Goal: Transaction & Acquisition: Book appointment/travel/reservation

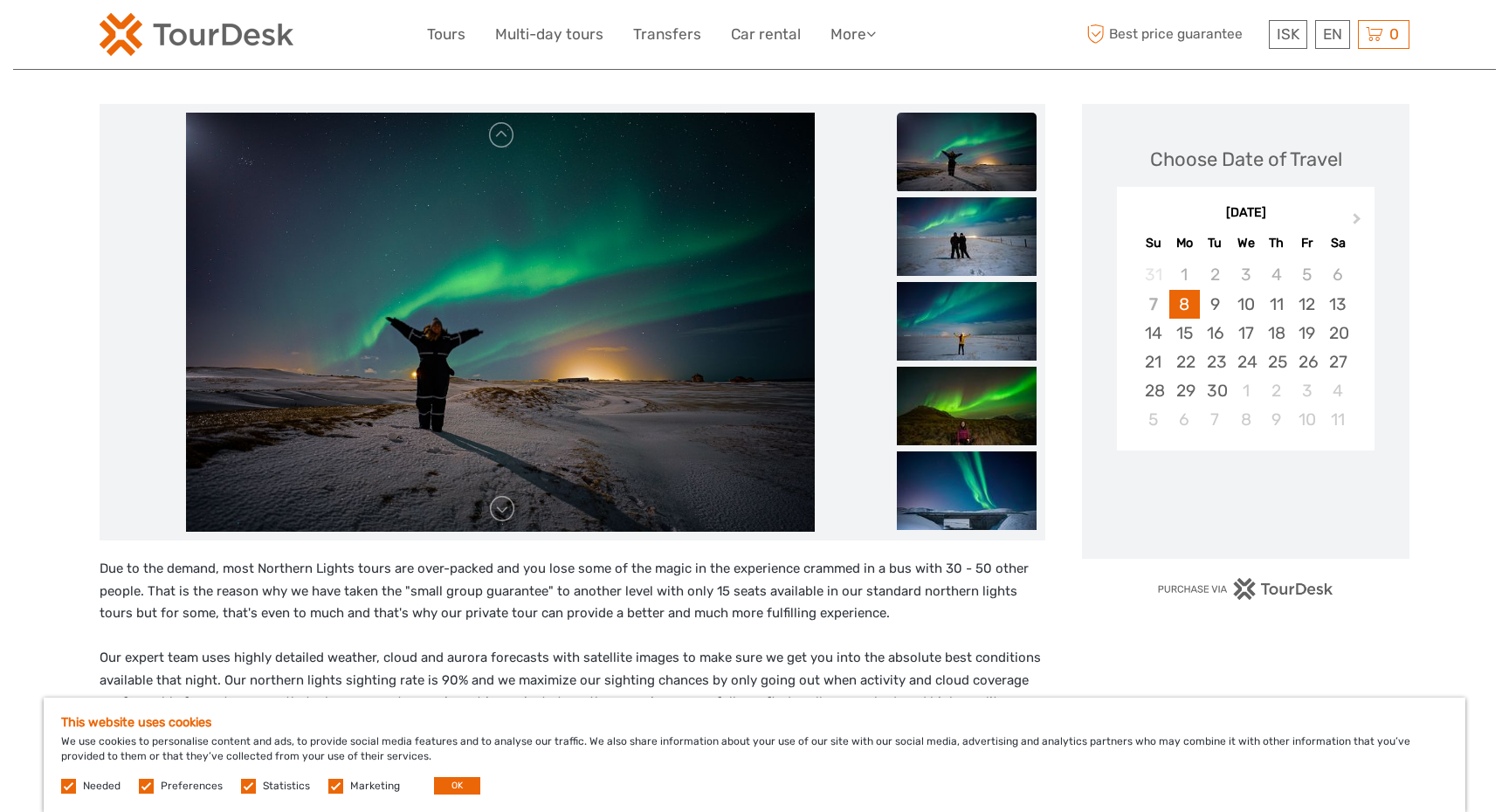
scroll to position [189, 0]
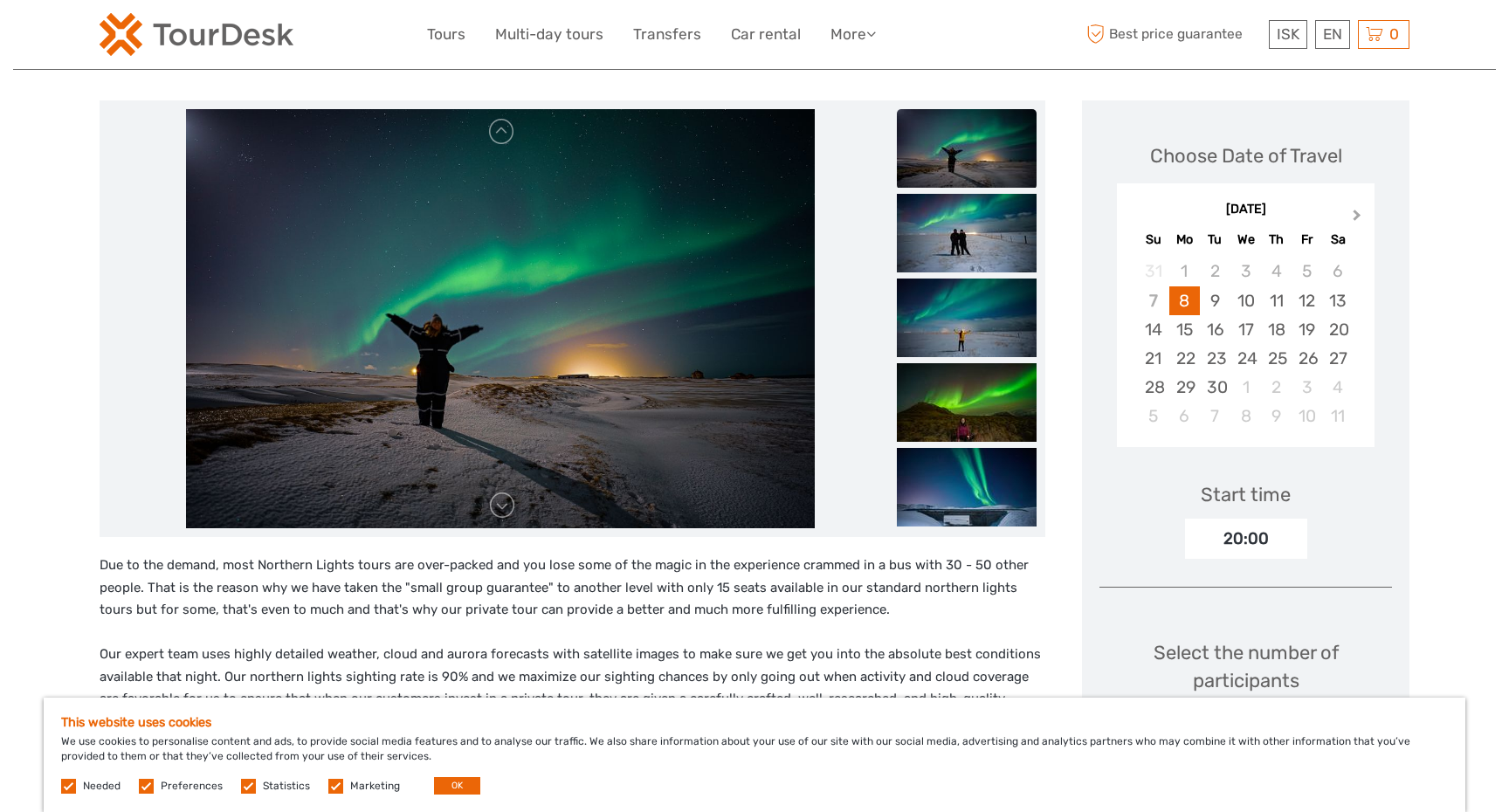
click at [1357, 213] on span "Next Month" at bounding box center [1357, 218] width 0 height 25
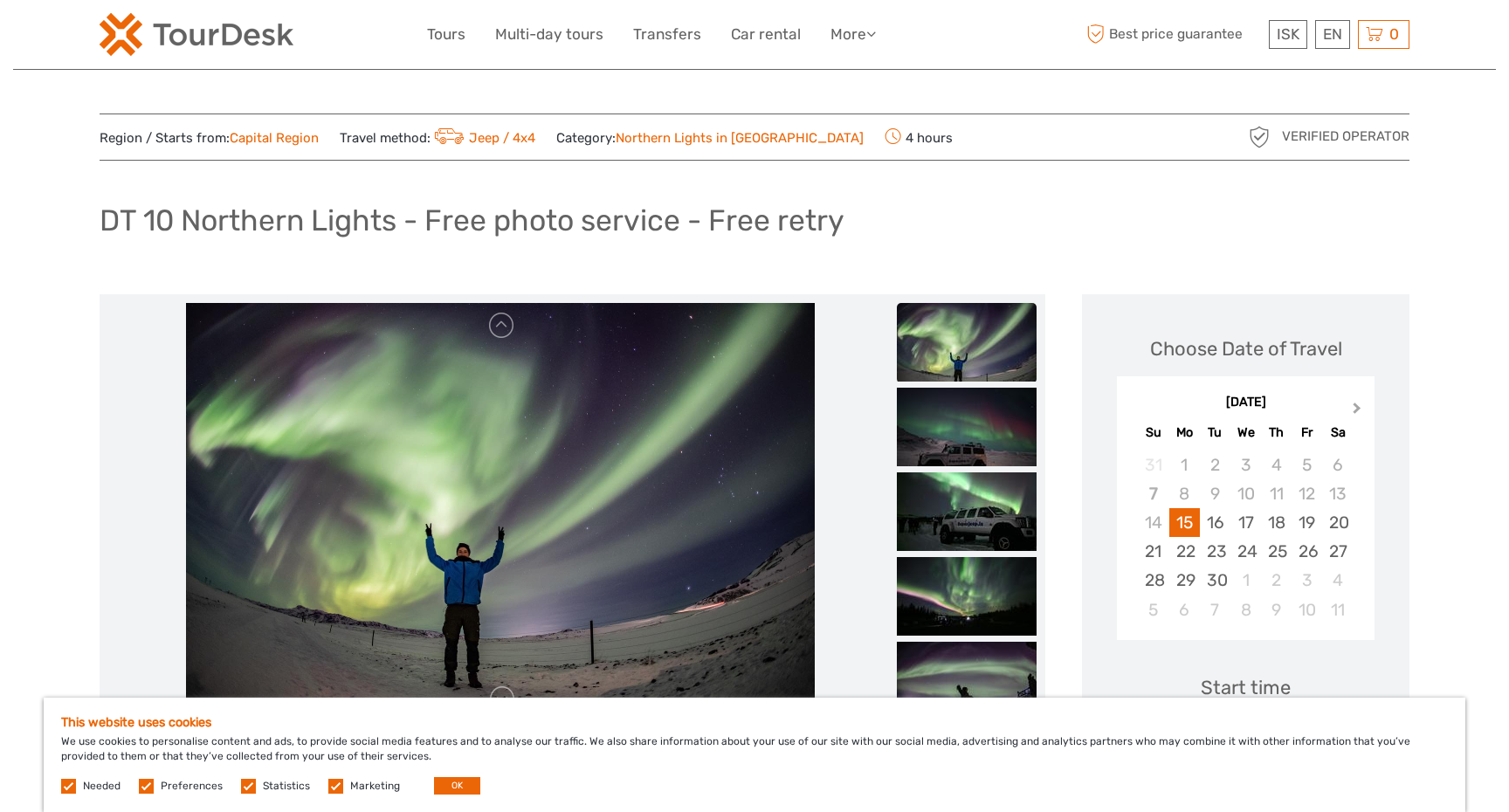
click at [1357, 404] on span "Next Month" at bounding box center [1357, 411] width 0 height 25
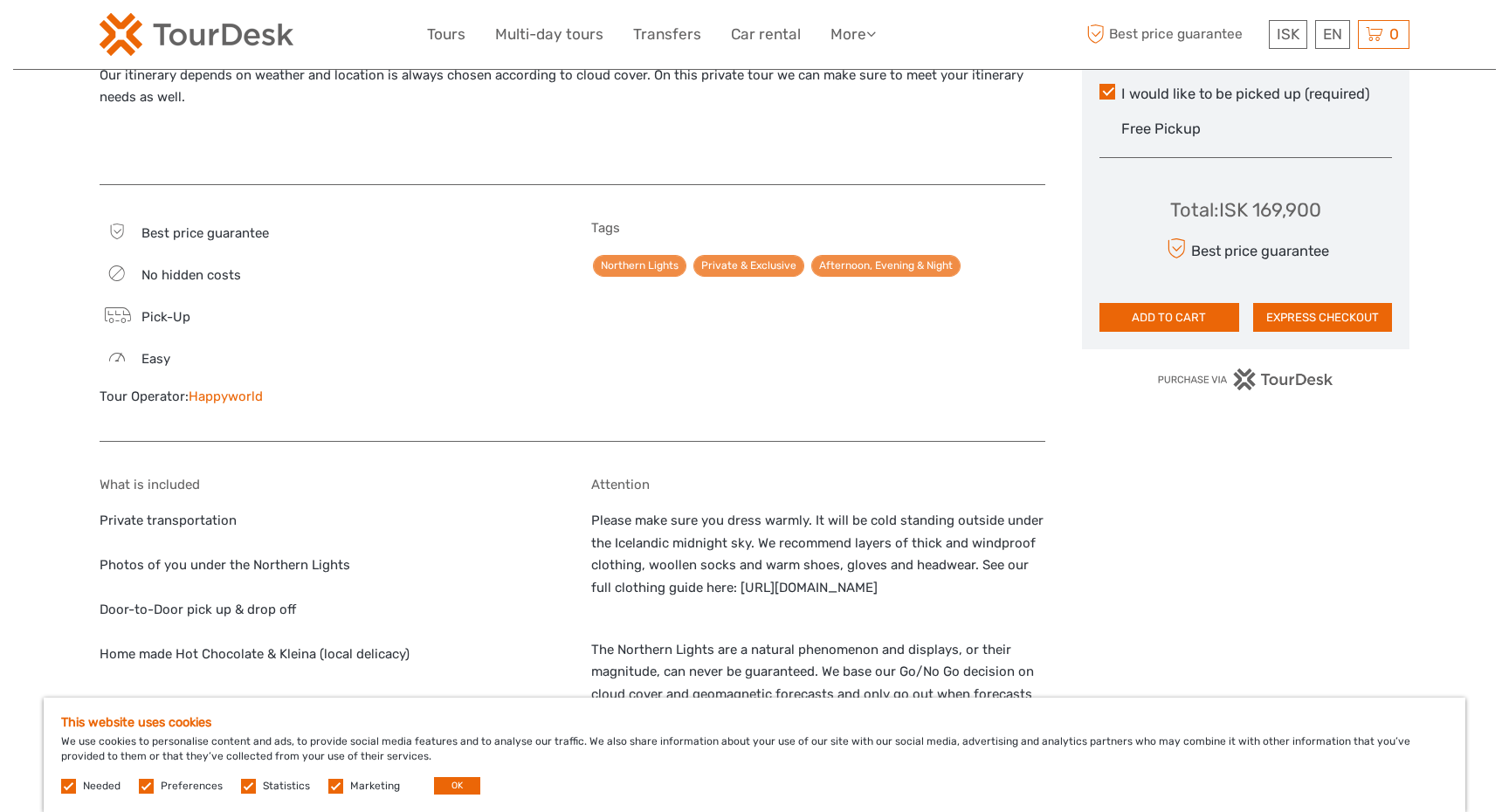
scroll to position [934, 0]
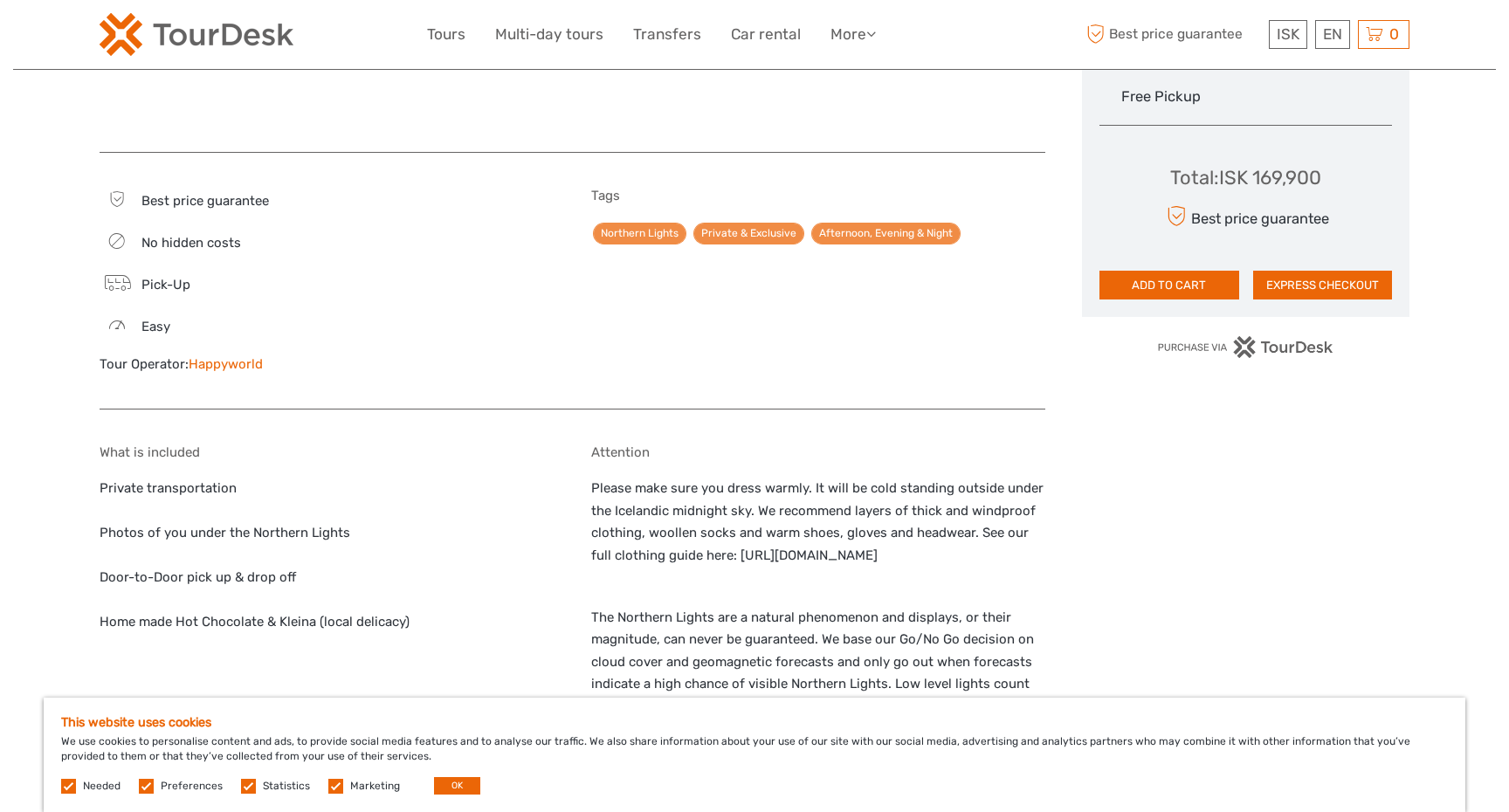
drag, startPoint x: 1036, startPoint y: 556, endPoint x: 716, endPoint y: 555, distance: 320.0
click at [716, 555] on p "Please make sure you dress warmly. It will be cold standing outside under the I…" at bounding box center [819, 522] width 456 height 89
copy p "https://happyworld.is/how-to-layer-like-a-viking/"
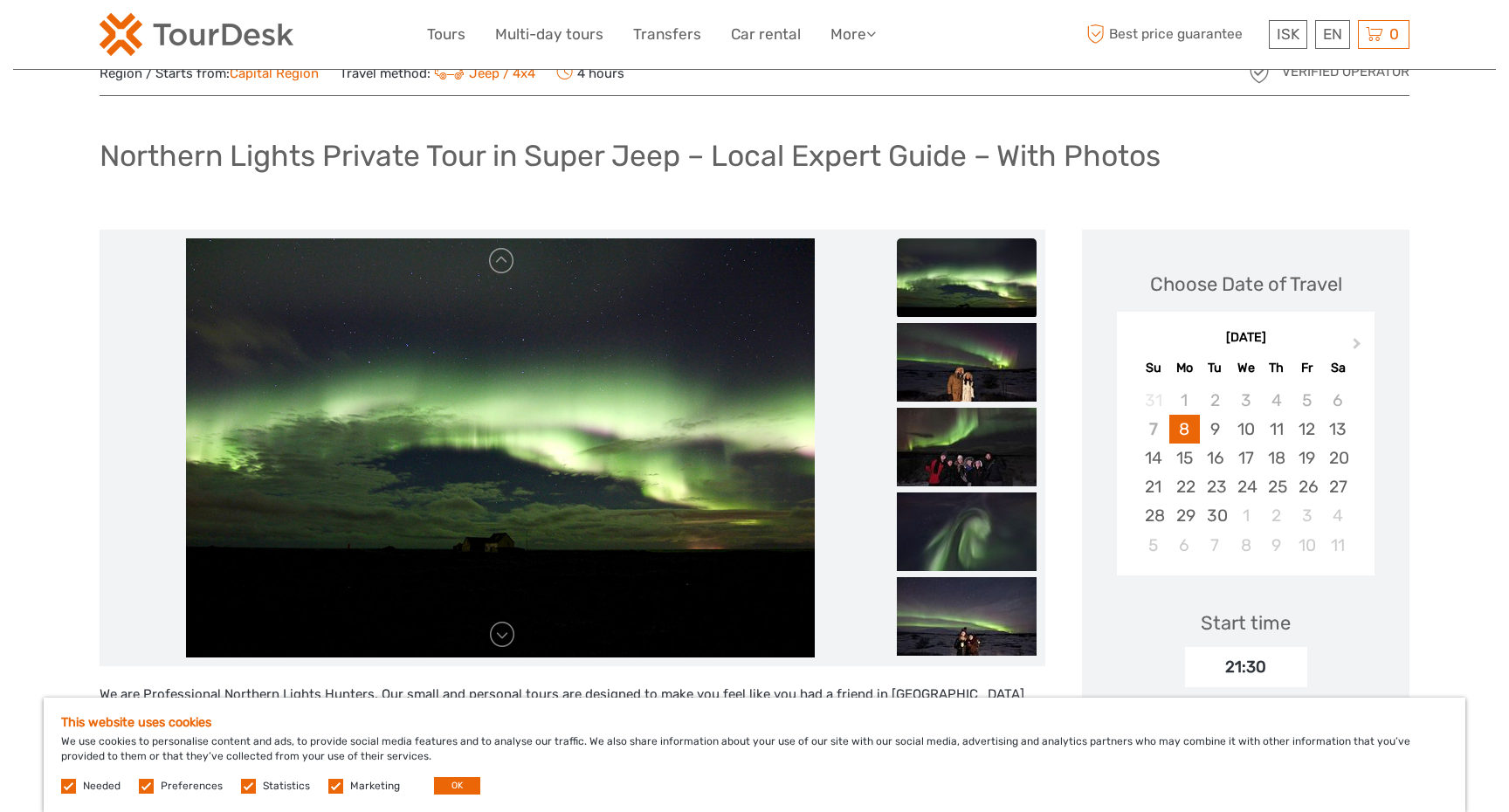
scroll to position [0, 0]
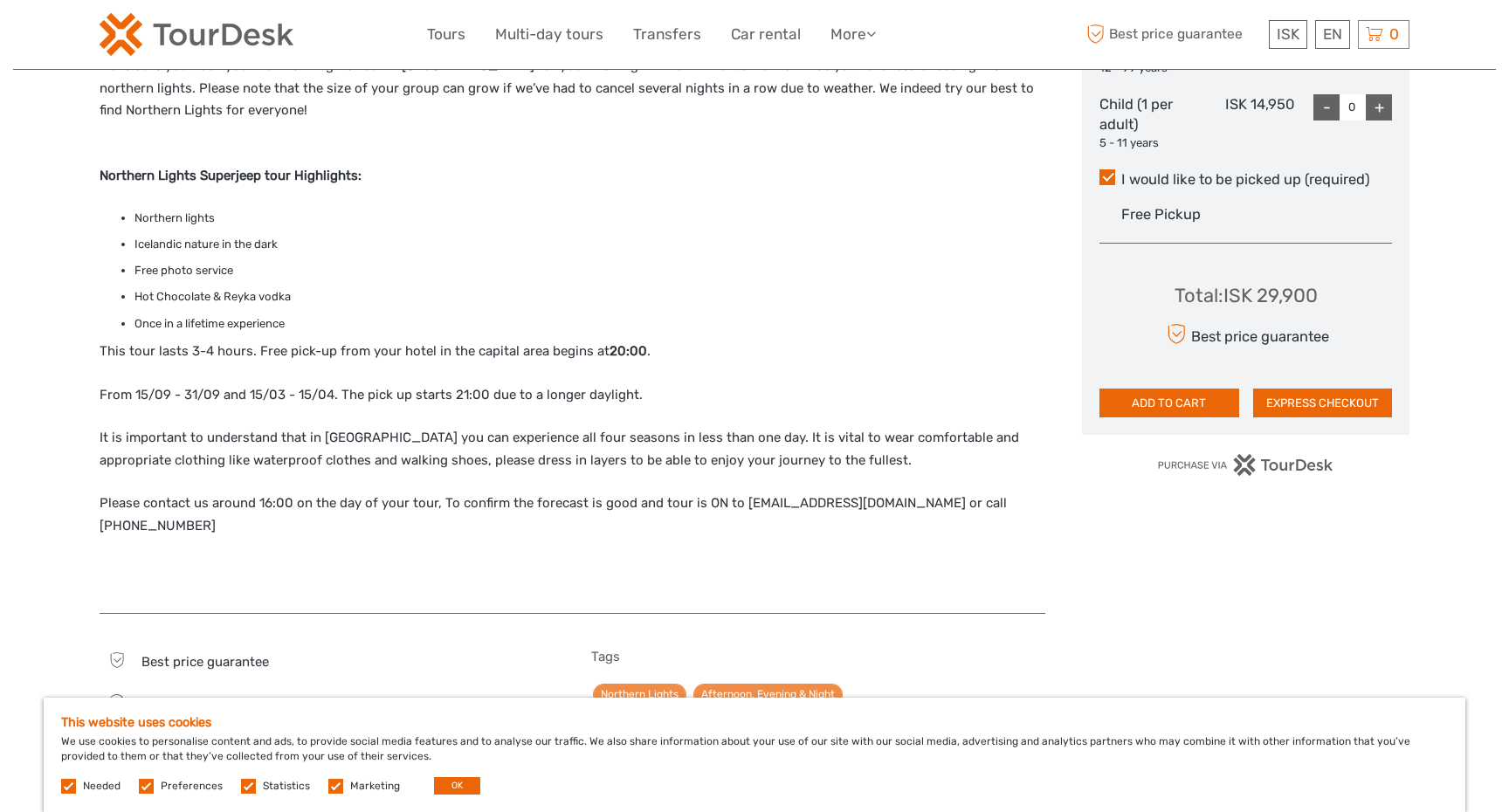
scroll to position [713, 0]
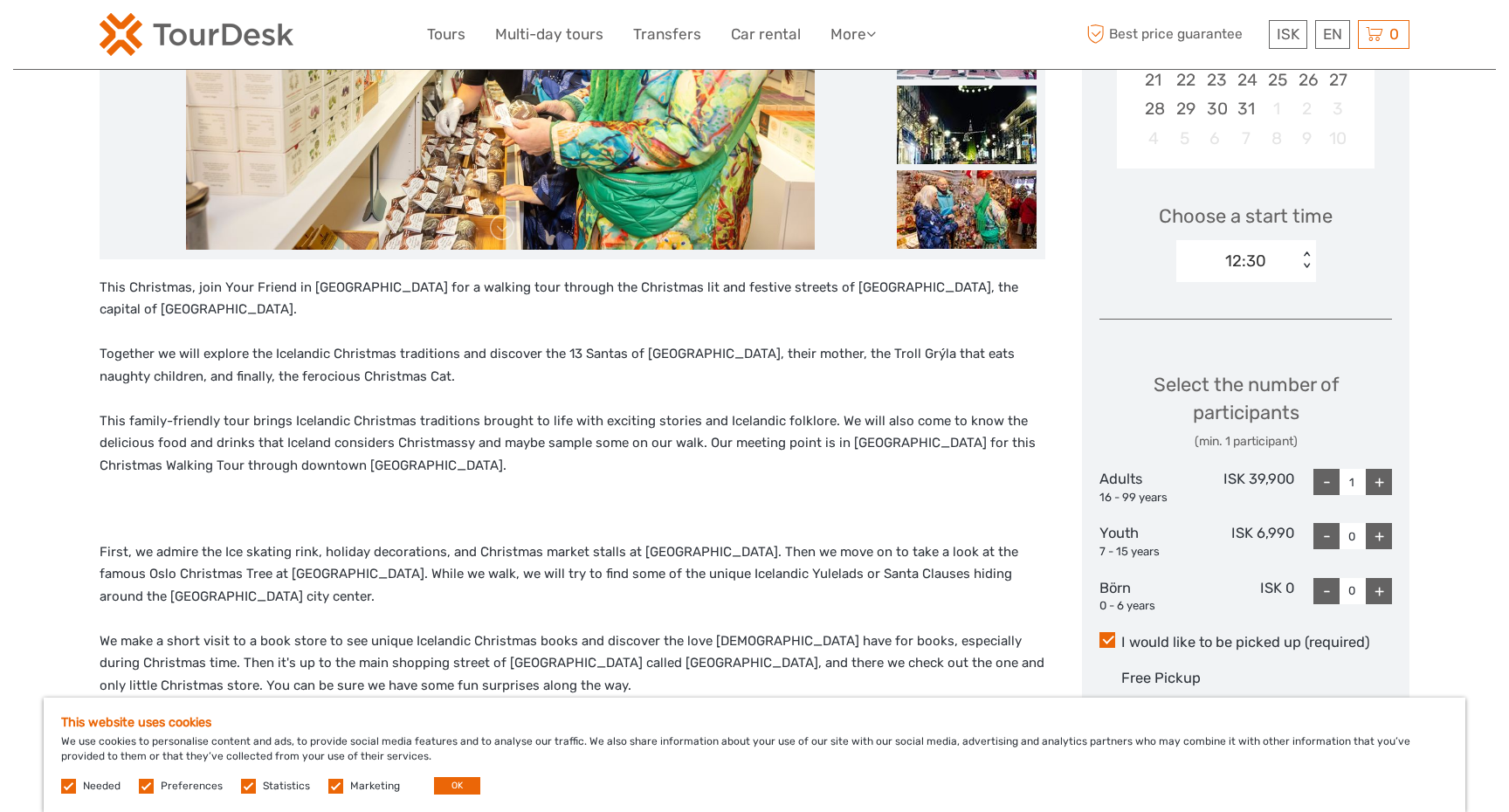
scroll to position [470, 0]
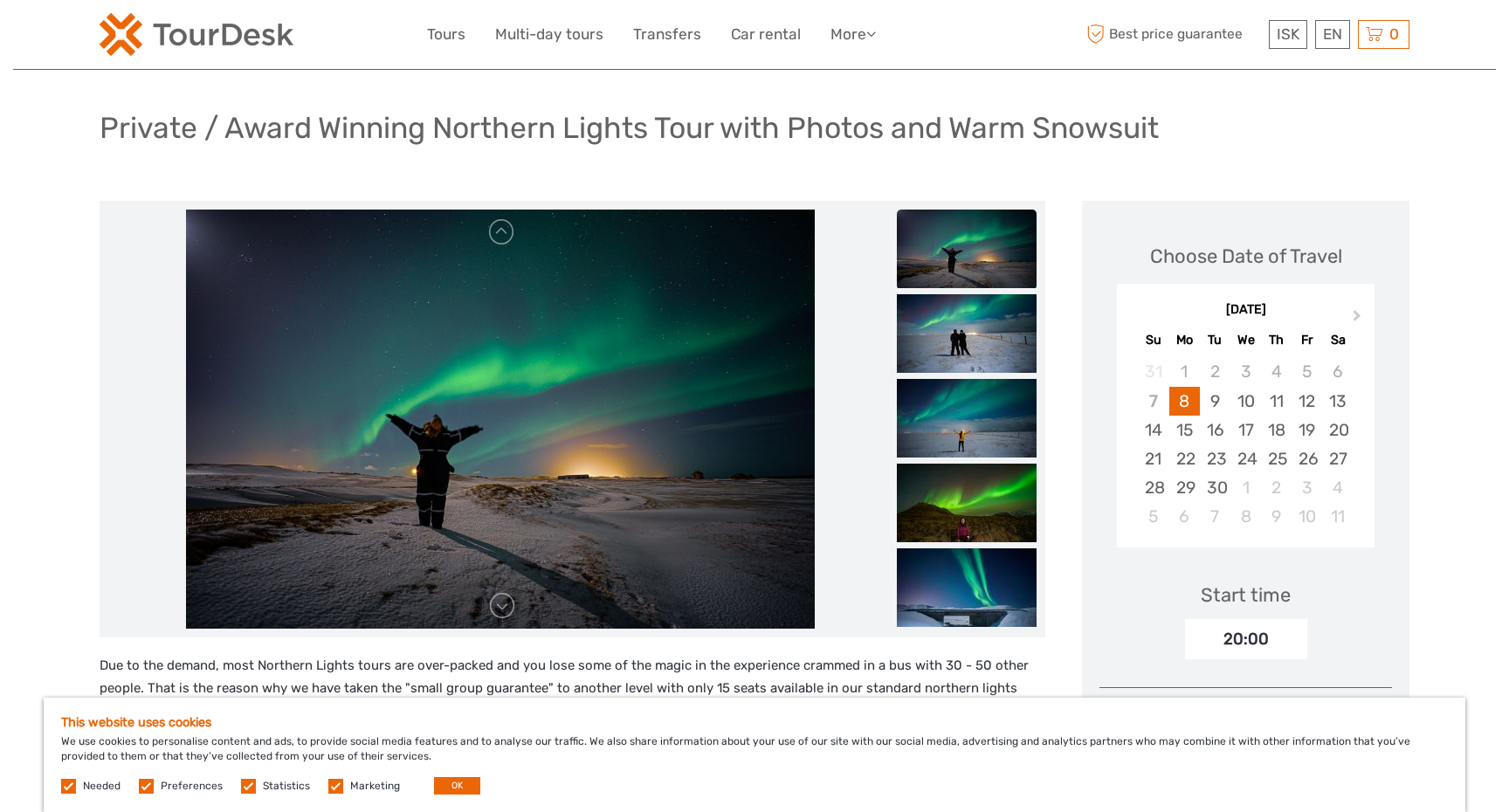
scroll to position [90, 0]
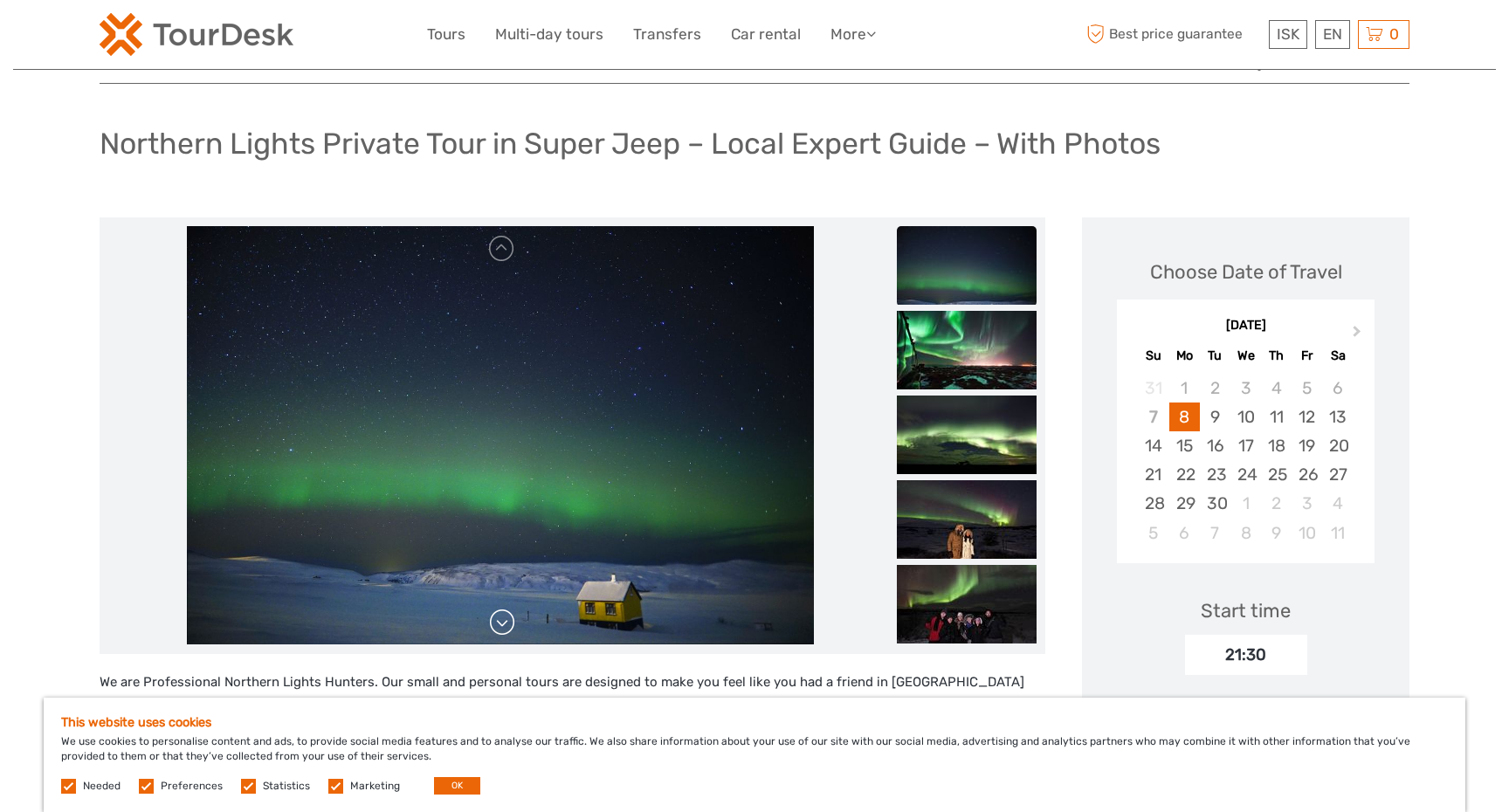
click at [506, 627] on link at bounding box center [502, 622] width 28 height 28
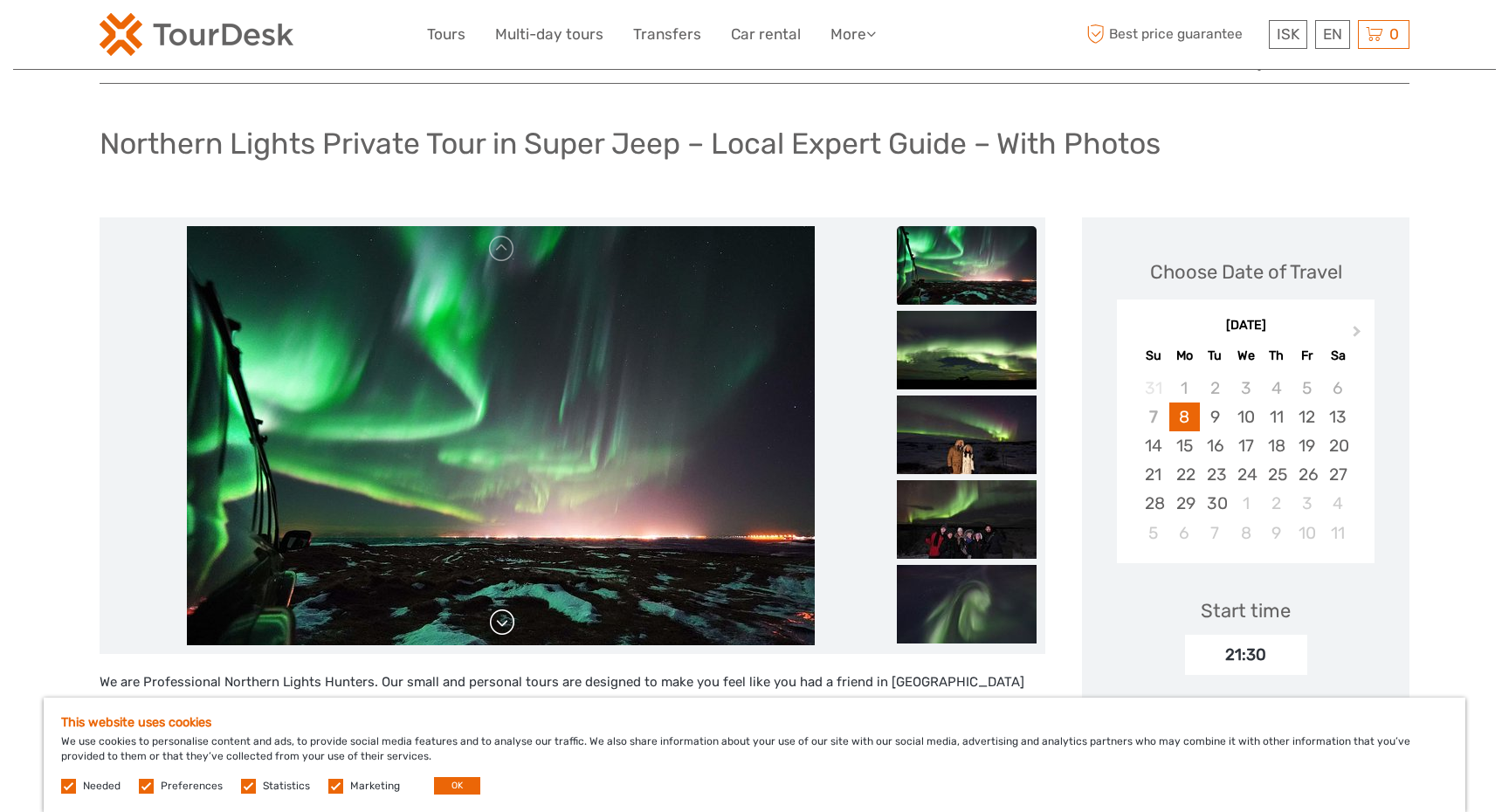
click at [504, 626] on link at bounding box center [502, 622] width 28 height 28
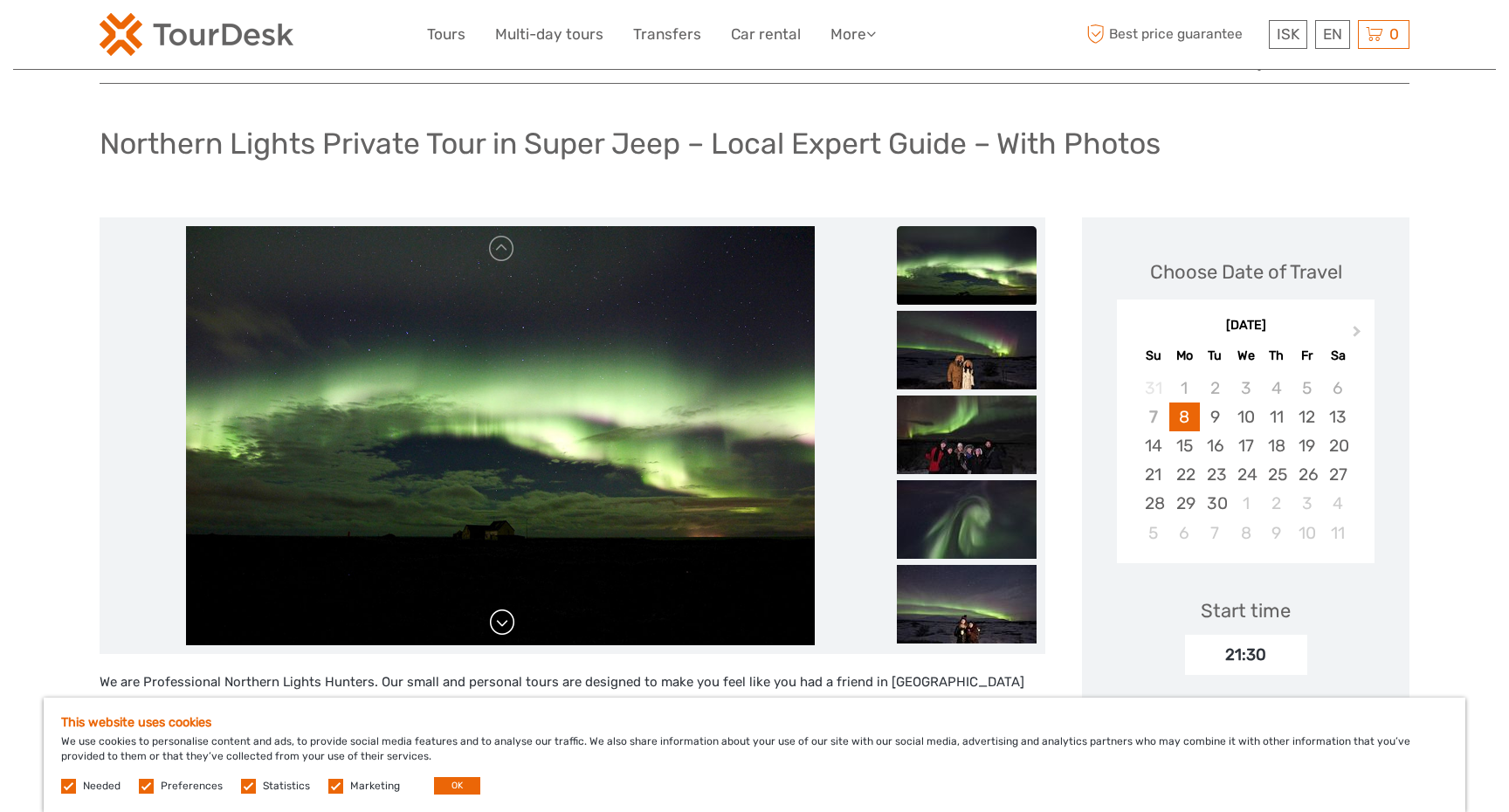
click at [504, 626] on link at bounding box center [502, 622] width 28 height 28
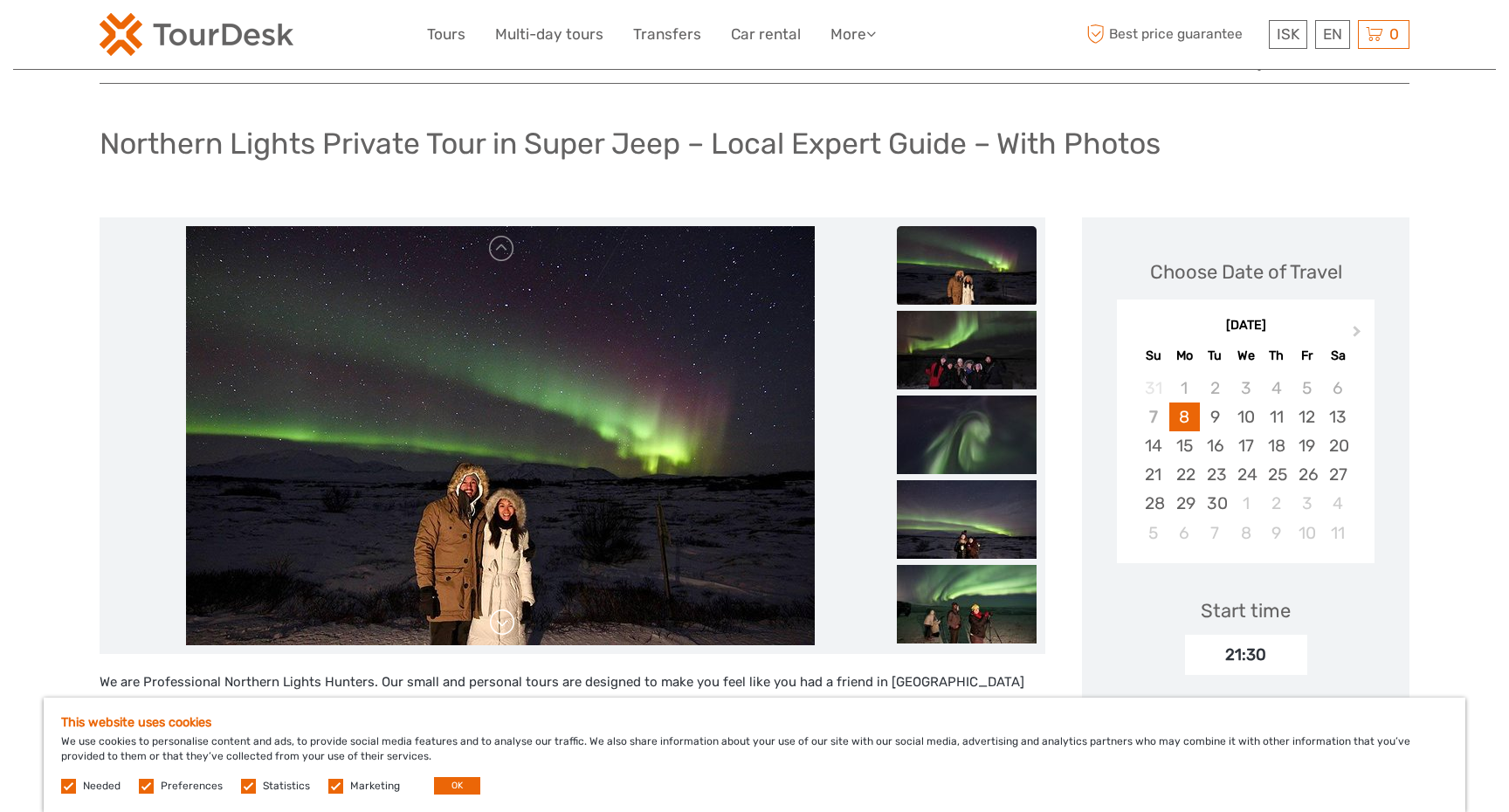
click at [505, 627] on link at bounding box center [502, 622] width 28 height 28
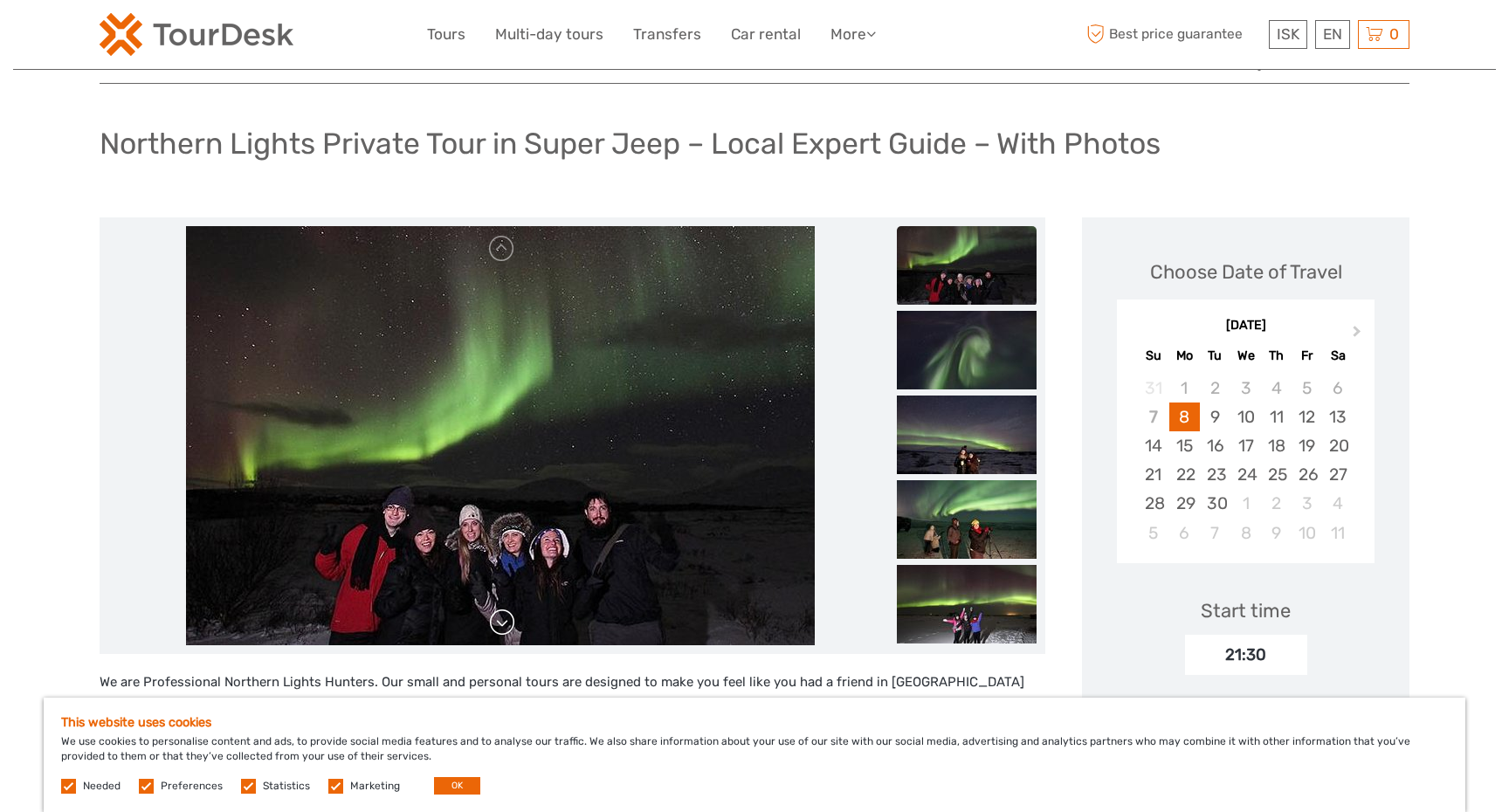
click at [503, 627] on link at bounding box center [502, 622] width 28 height 28
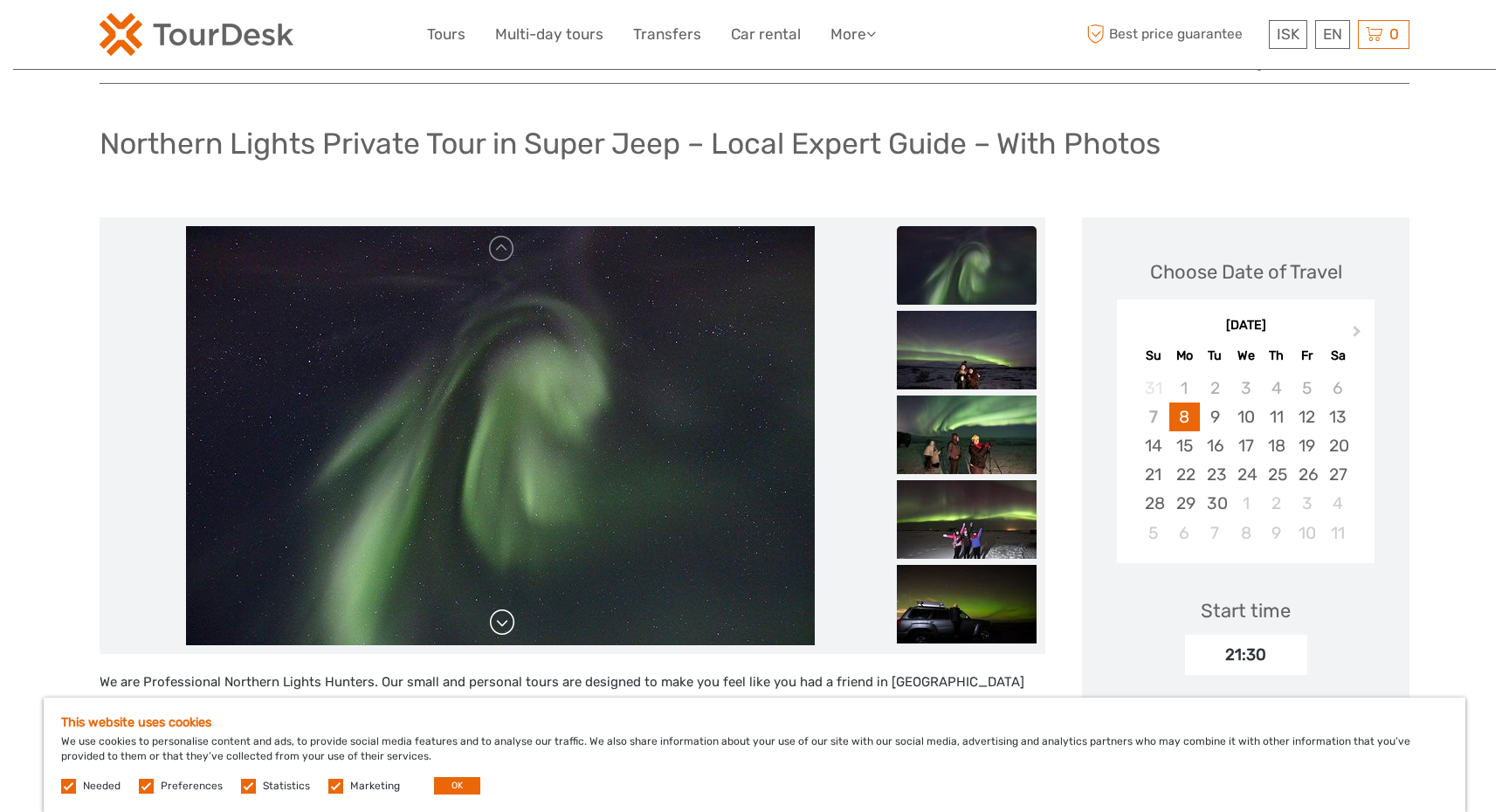
click at [503, 626] on link at bounding box center [502, 622] width 28 height 28
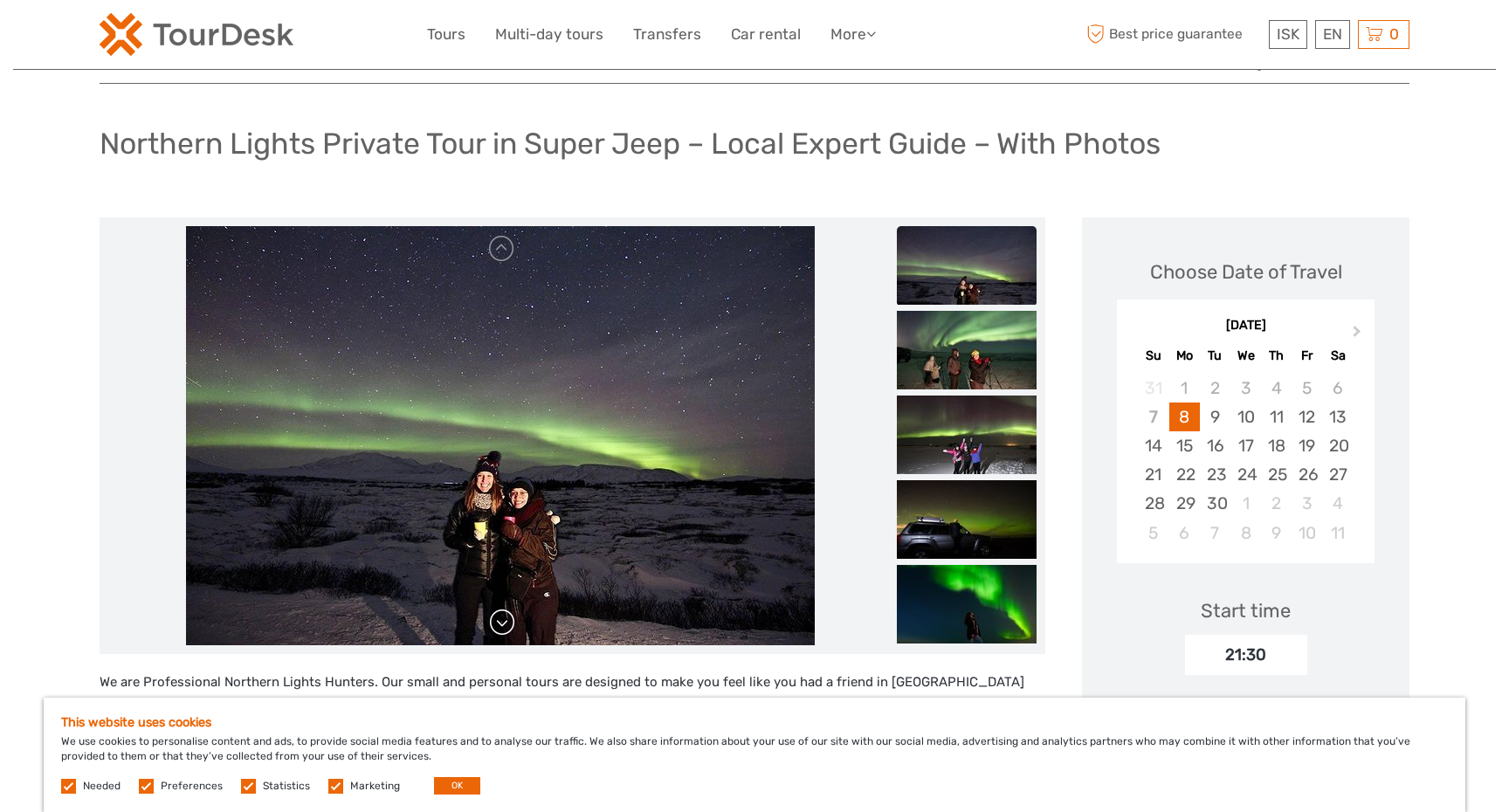
click at [502, 626] on link at bounding box center [502, 622] width 28 height 28
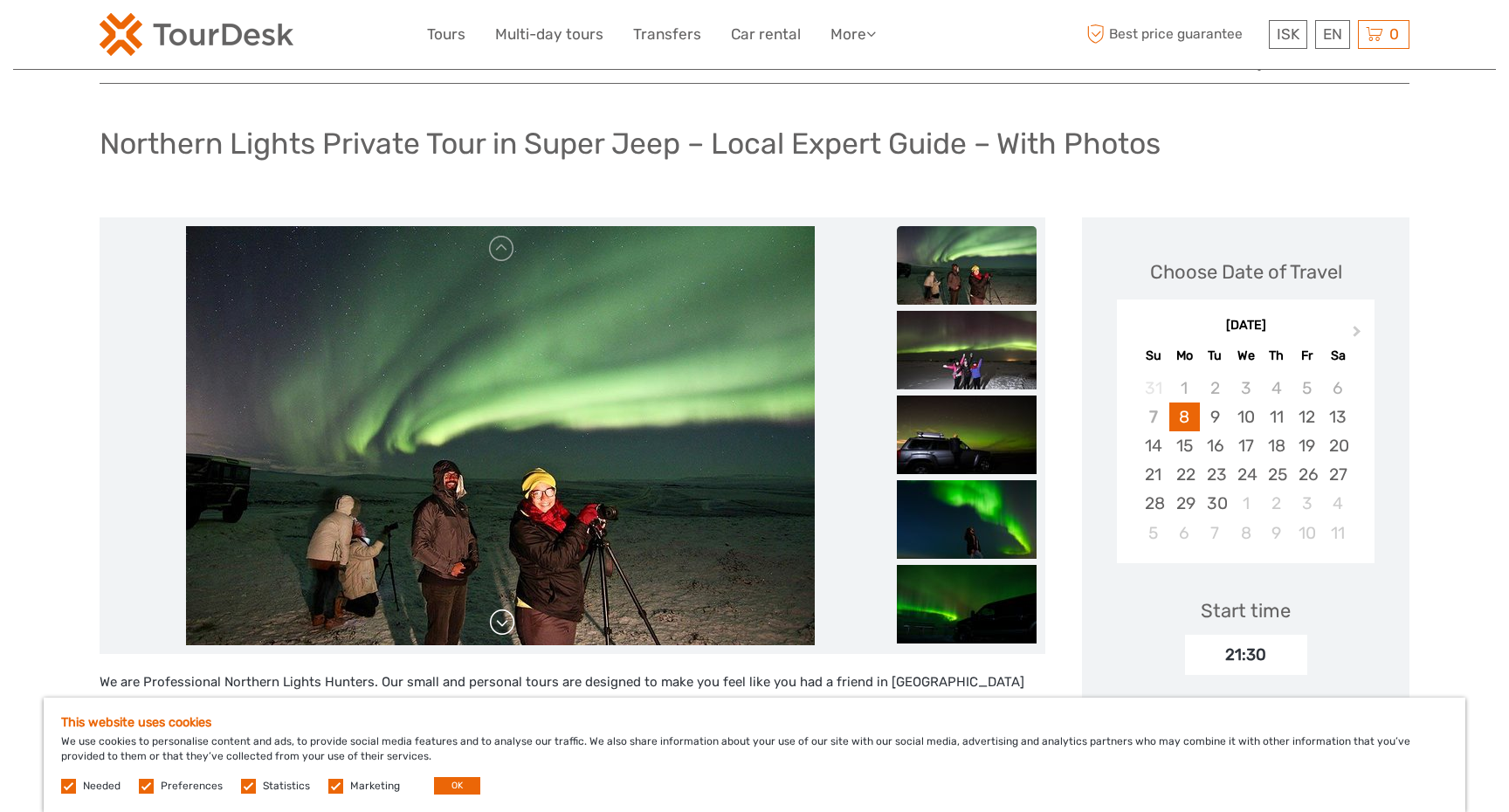
click at [499, 622] on link at bounding box center [502, 622] width 28 height 28
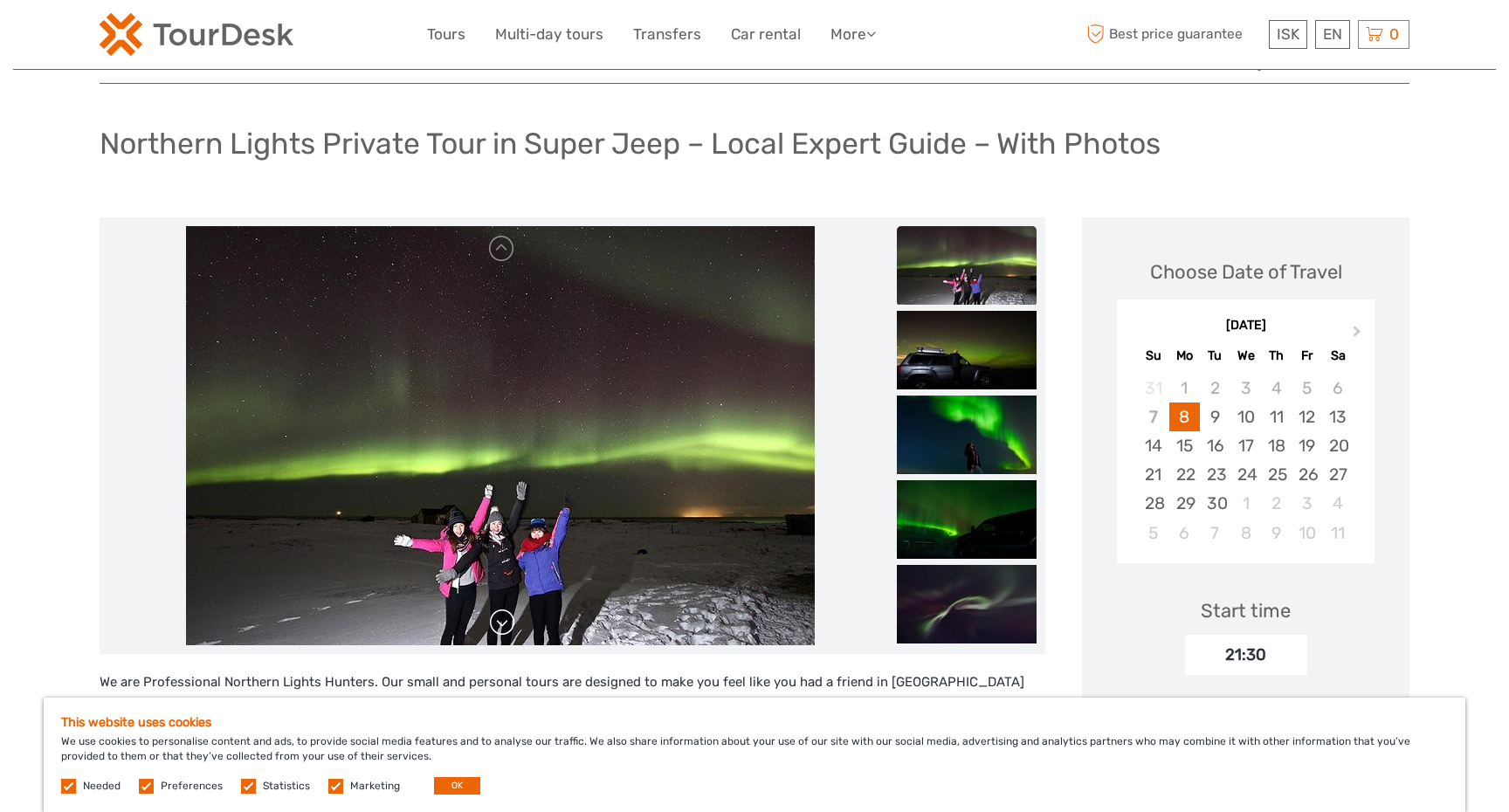
click at [499, 622] on link at bounding box center [502, 622] width 28 height 28
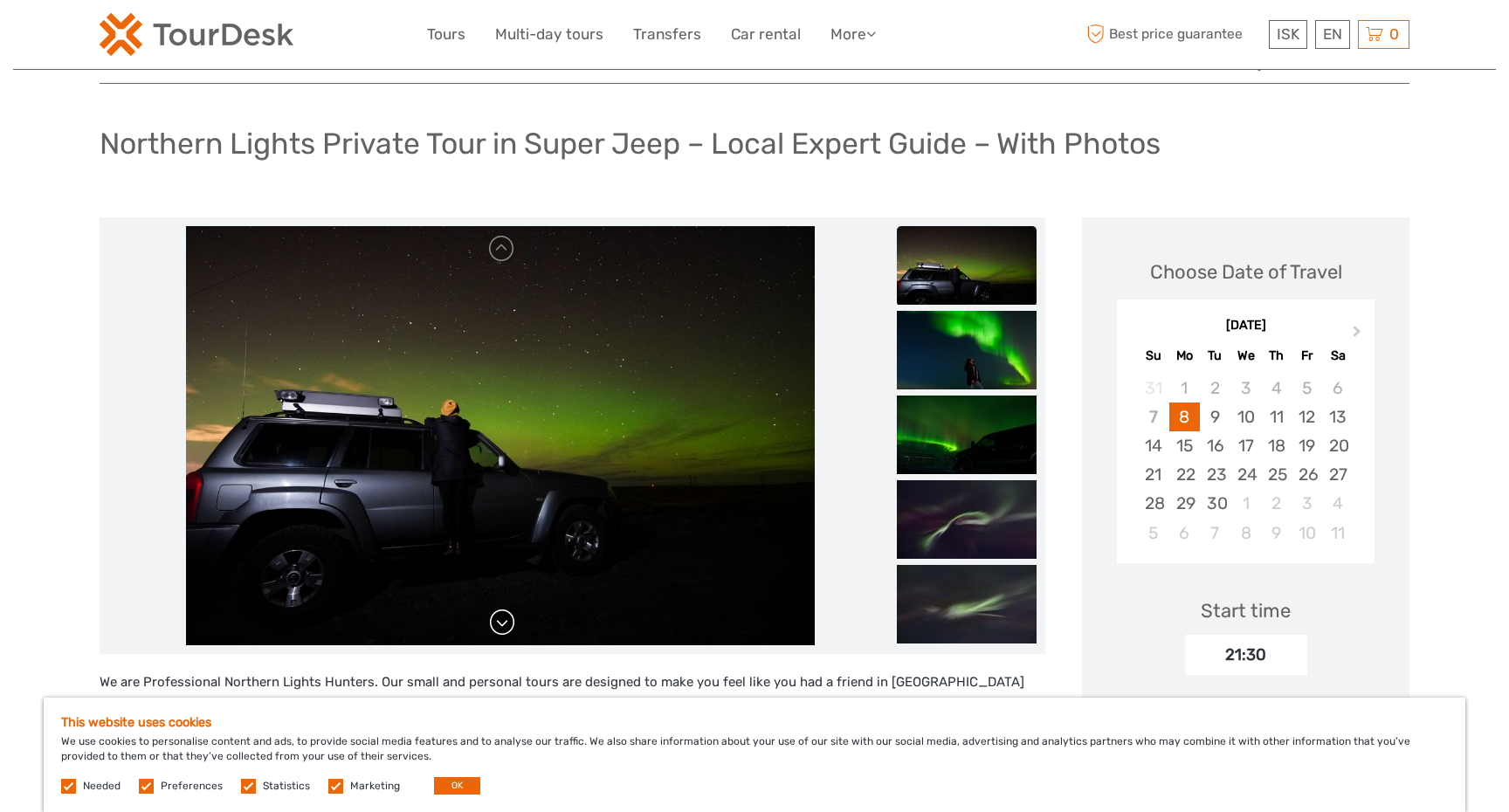
click at [499, 622] on link at bounding box center [502, 622] width 28 height 28
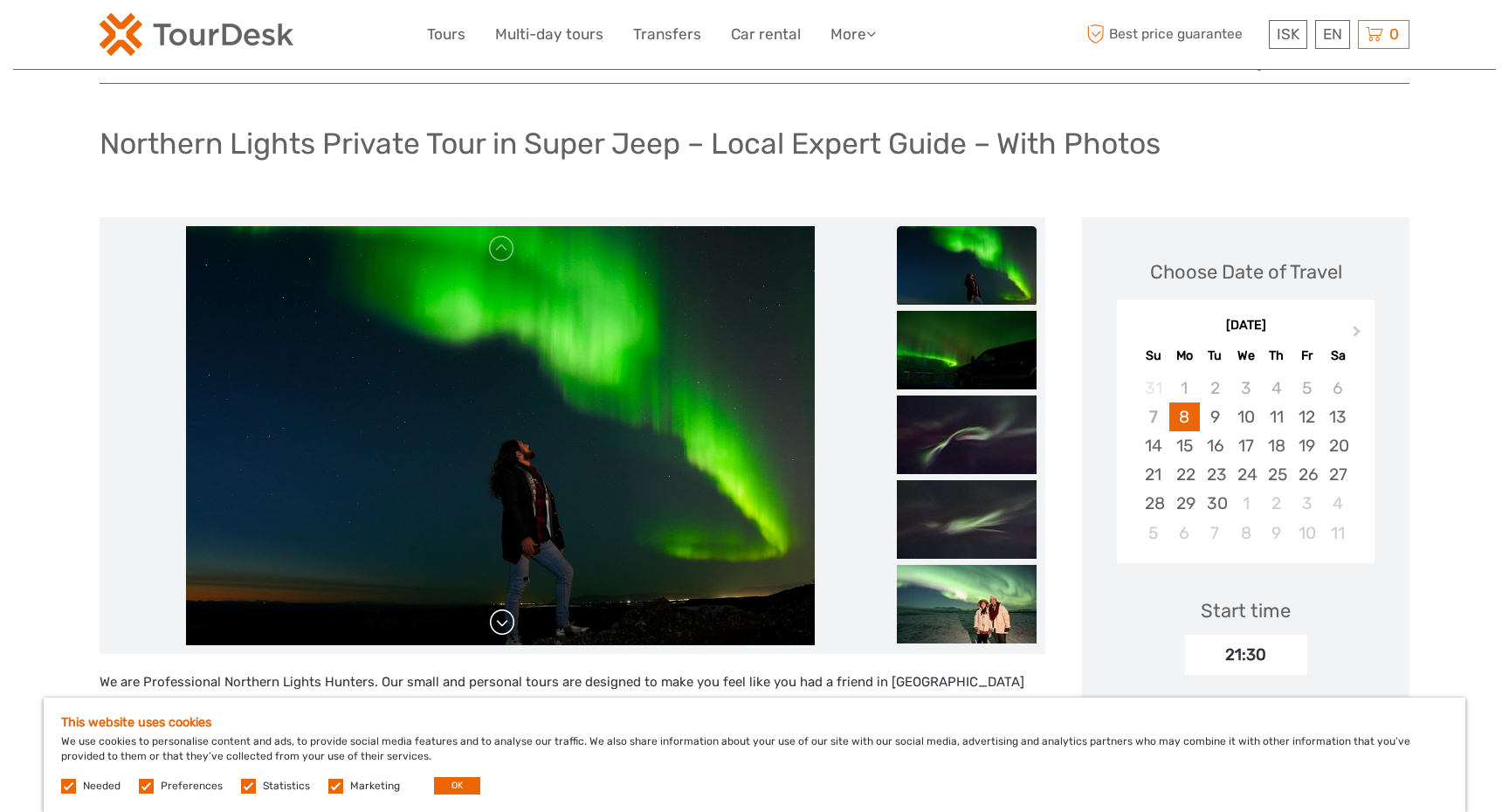
click at [498, 622] on link at bounding box center [502, 622] width 28 height 28
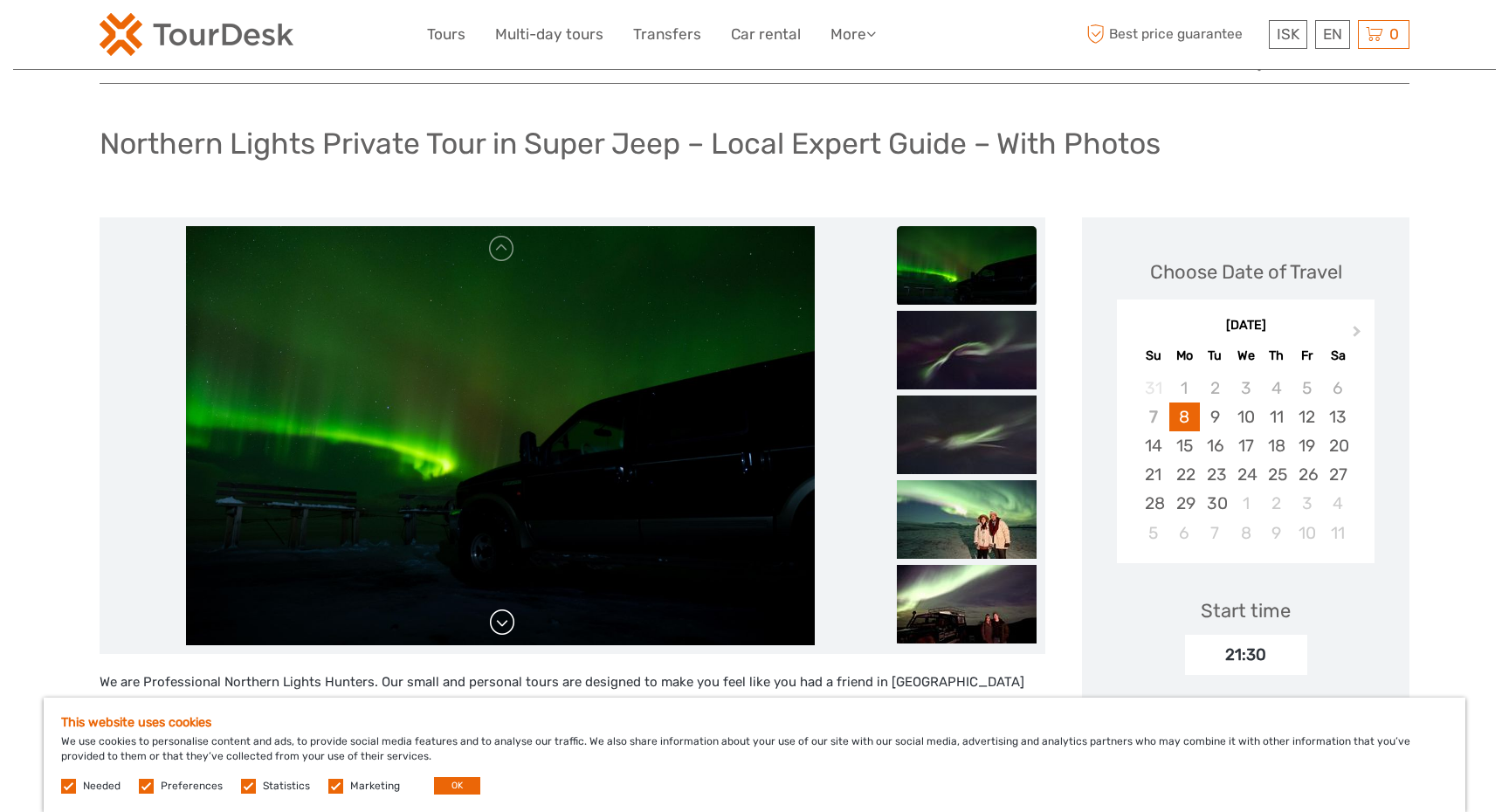
click at [498, 622] on link at bounding box center [502, 622] width 28 height 28
